Goal: Information Seeking & Learning: Learn about a topic

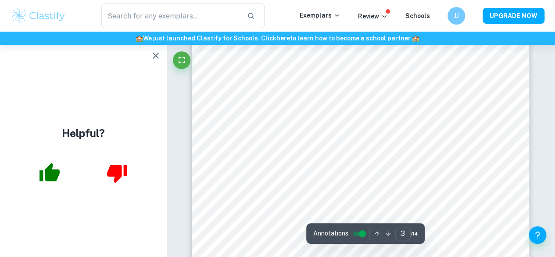
scroll to position [1142, 0]
click at [156, 52] on icon "button" at bounding box center [155, 55] width 11 height 11
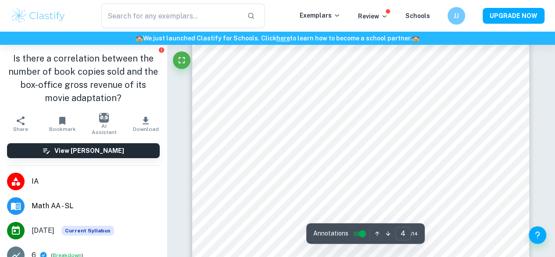
scroll to position [1745, 0]
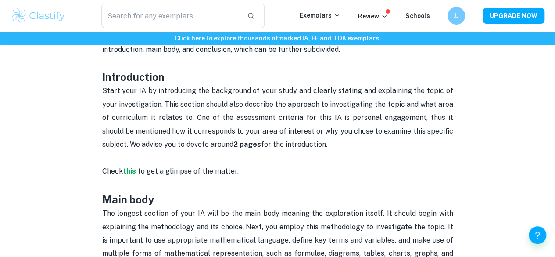
scroll to position [454, 0]
